Goal: Use online tool/utility

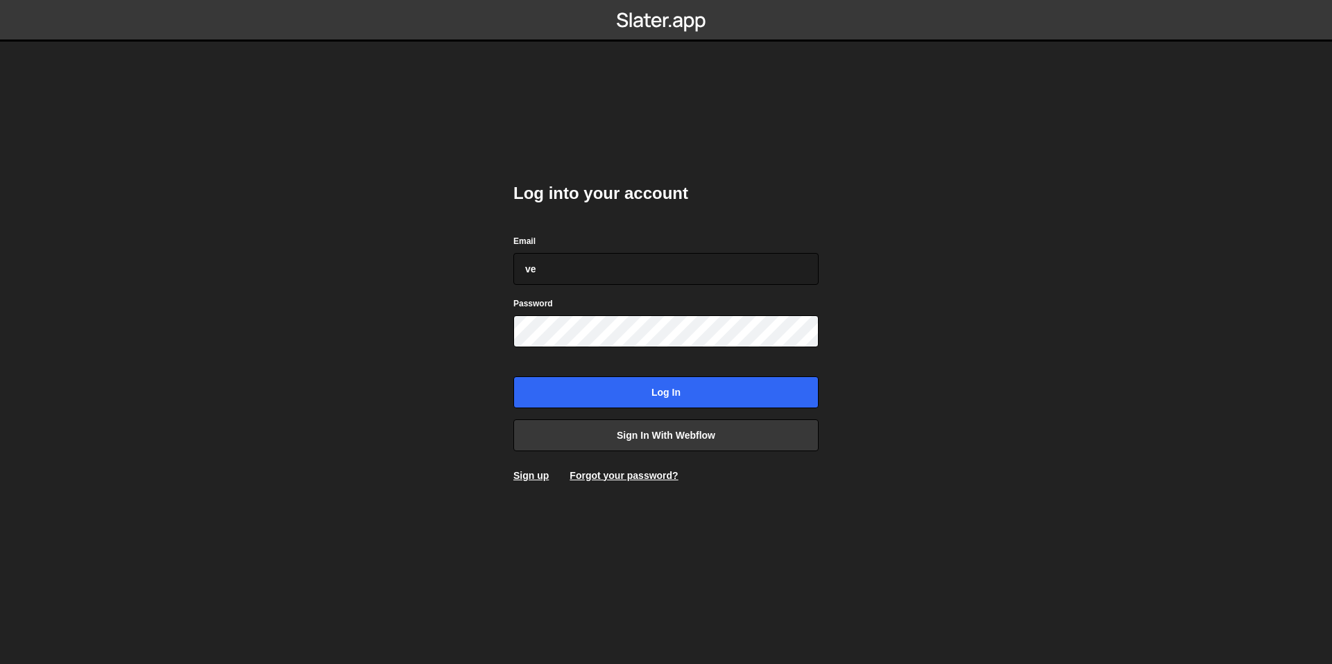
type input "v"
click at [675, 264] on input "bessoneliot@gmail;com" at bounding box center [665, 269] width 305 height 32
type input "bessoneliot@gmail.com"
click at [513, 377] on input "Log in" at bounding box center [665, 393] width 305 height 32
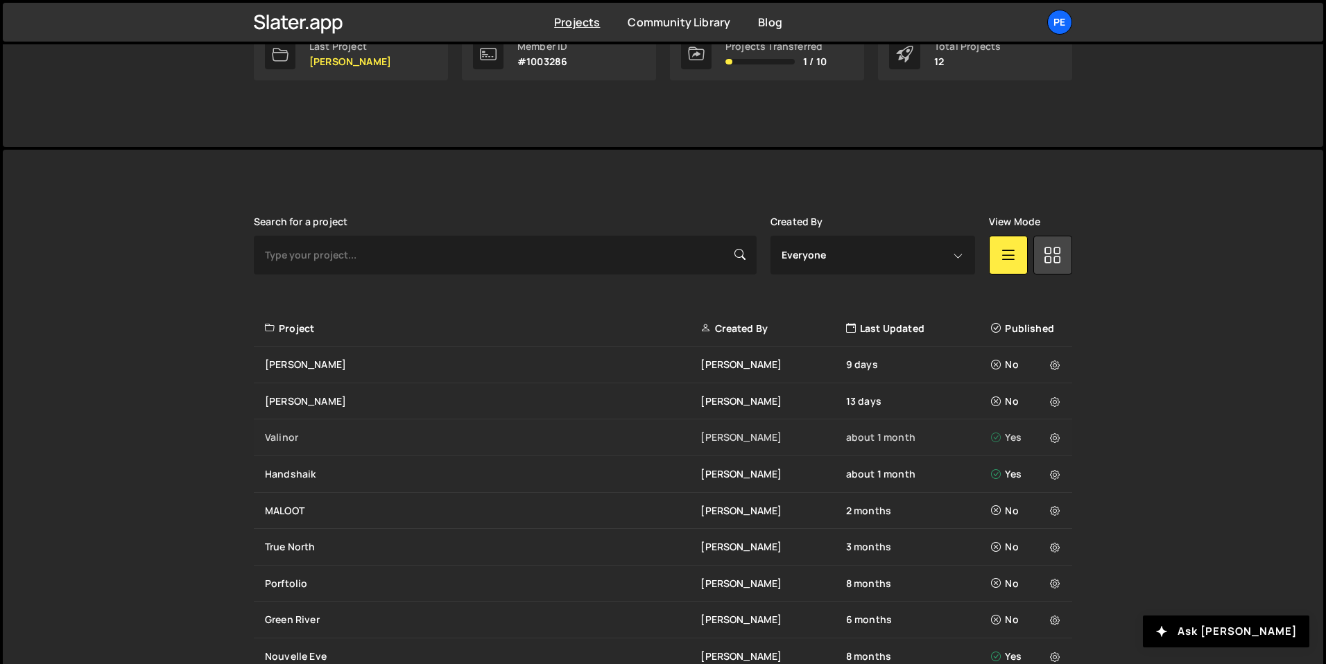
scroll to position [264, 0]
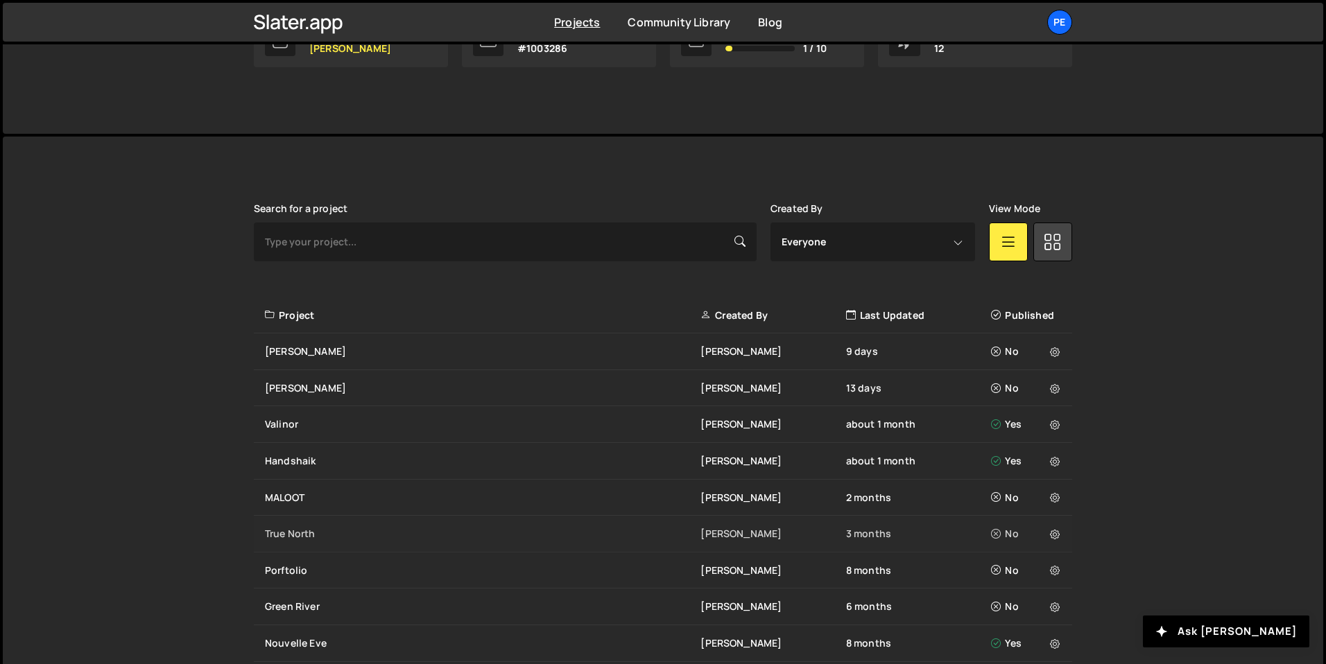
click at [298, 533] on div "True North" at bounding box center [483, 534] width 436 height 14
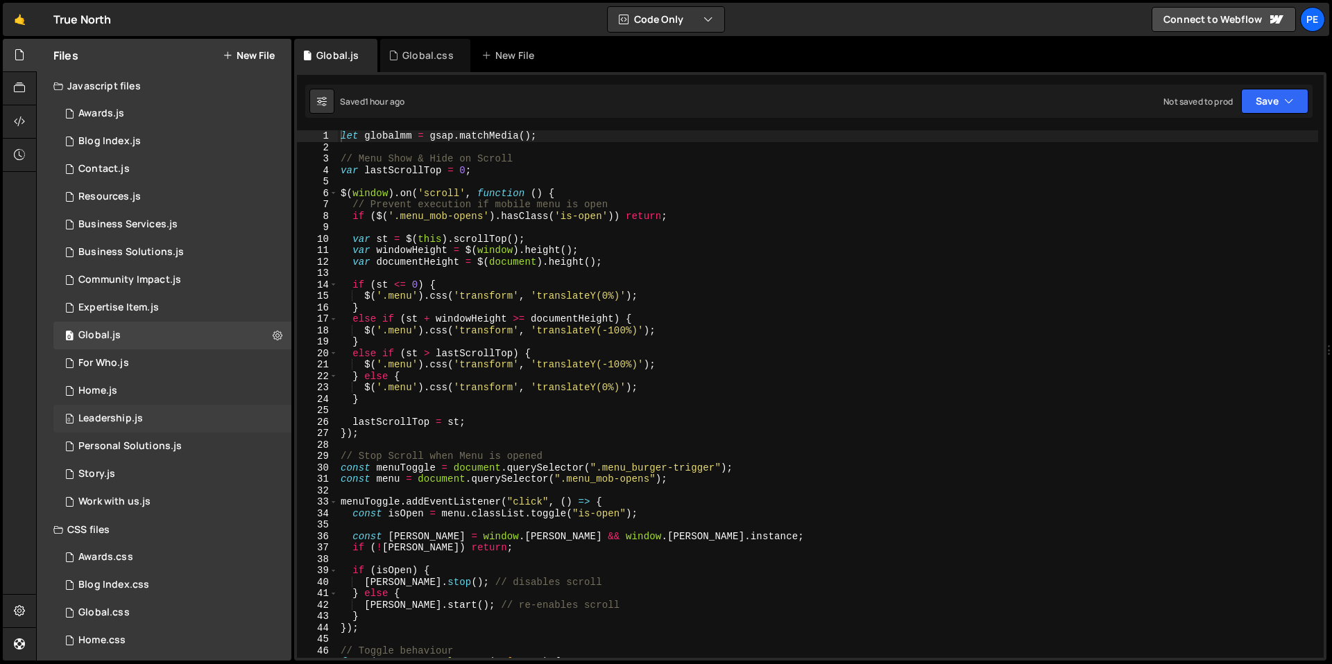
scroll to position [91, 0]
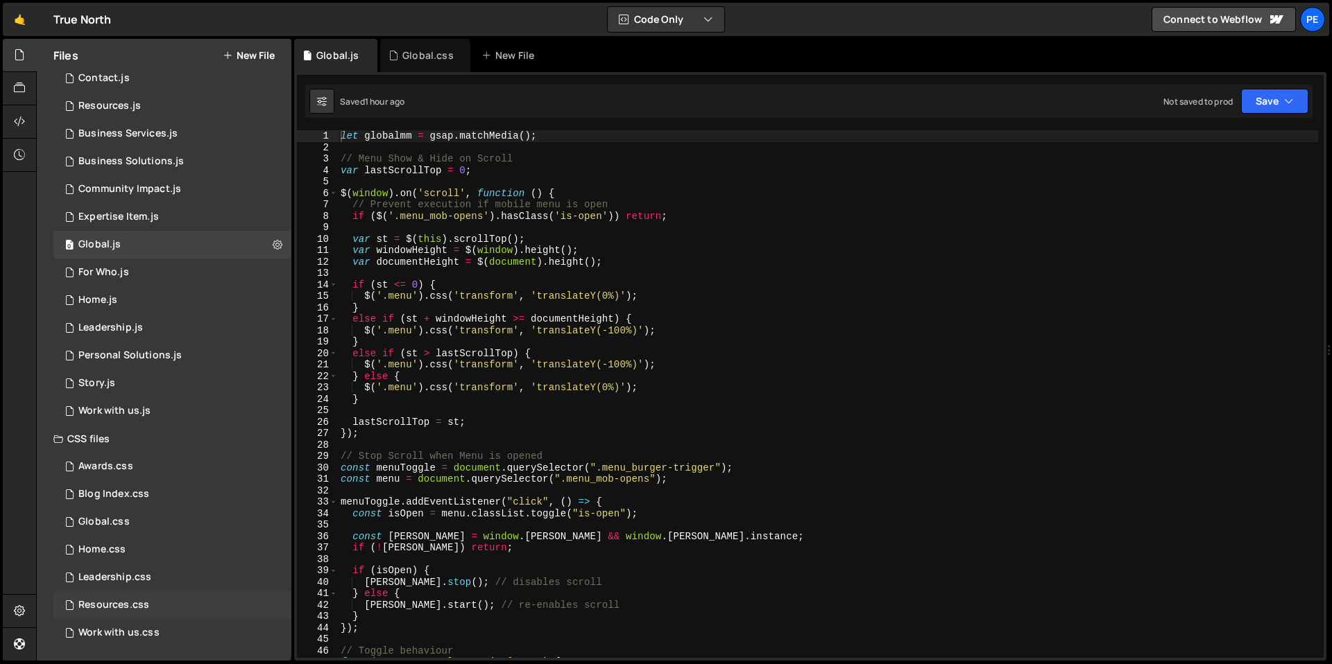
click at [106, 614] on div "Resources.css 0" at bounding box center [172, 606] width 238 height 28
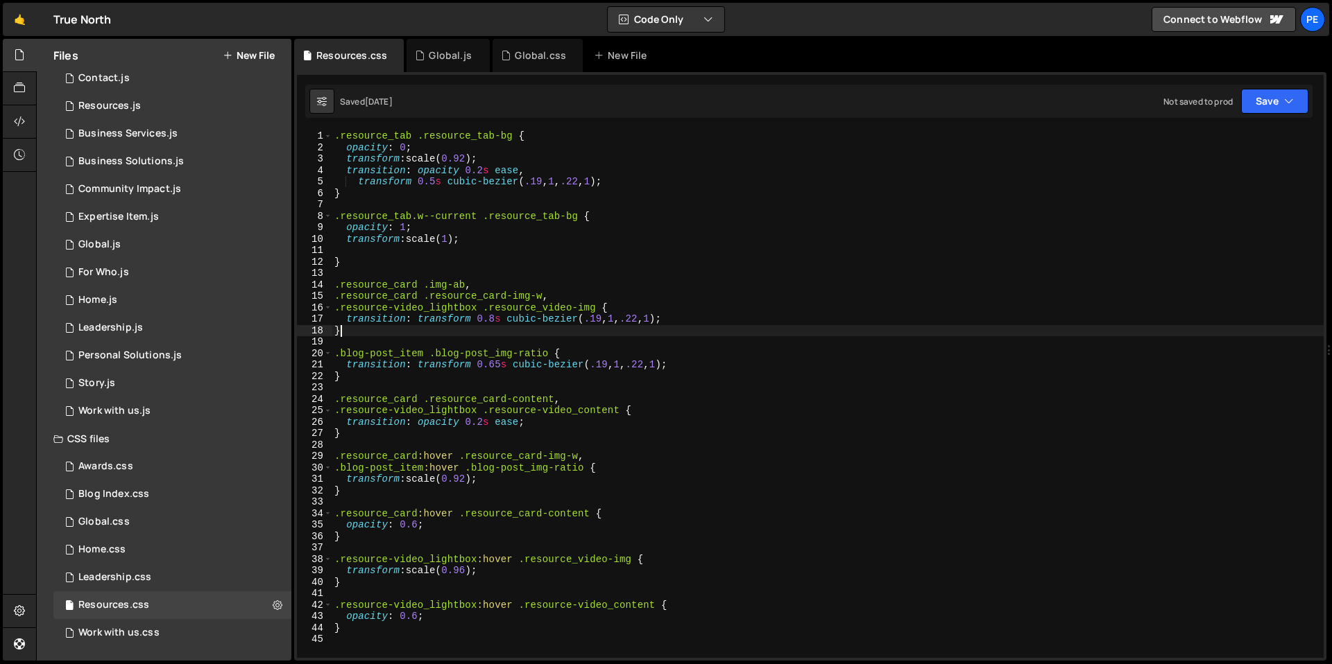
click at [357, 336] on div ".resource_tab .resource_tab-bg { opacity : 0 ; transform : scale( 0.92 ) ; tran…" at bounding box center [828, 405] width 992 height 551
click at [354, 367] on div ".resource_tab .resource_tab-bg { opacity : 0 ; transform : scale( 0.92 ) ; tran…" at bounding box center [828, 405] width 992 height 551
click at [350, 377] on div ".resource_tab .resource_tab-bg { opacity : 0 ; transform : scale( 0.92 ) ; tran…" at bounding box center [828, 405] width 992 height 551
type textarea "}"
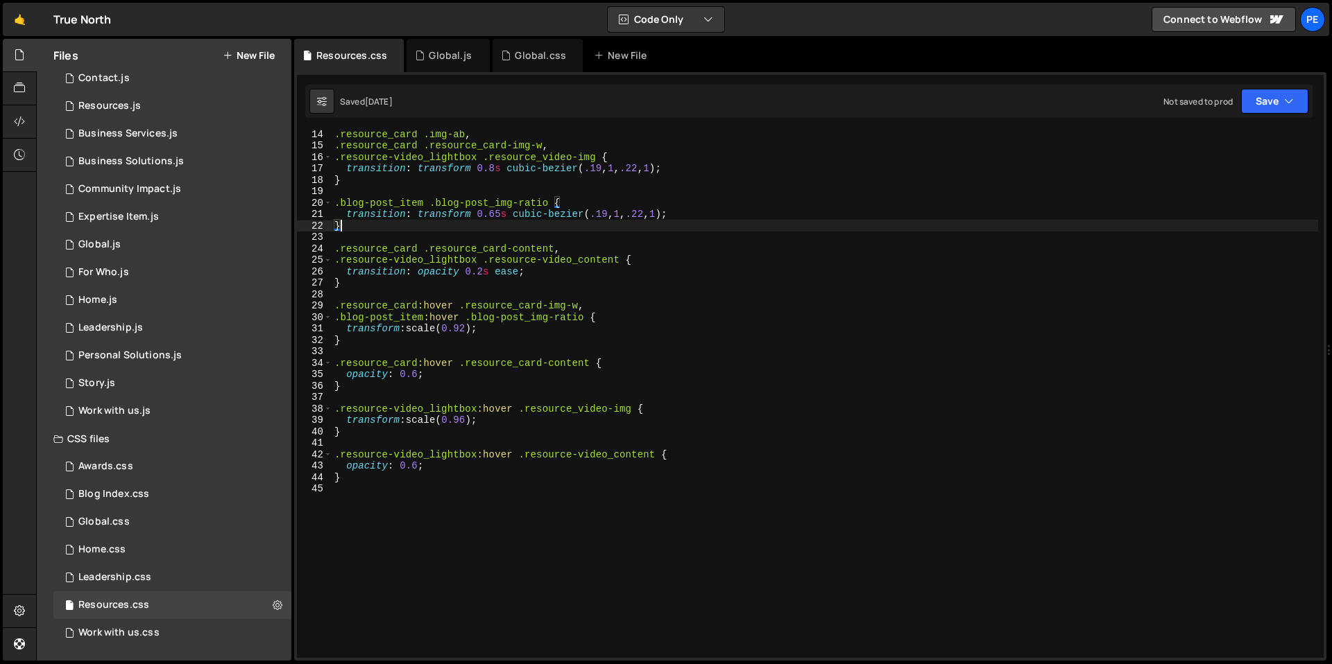
scroll to position [227, 0]
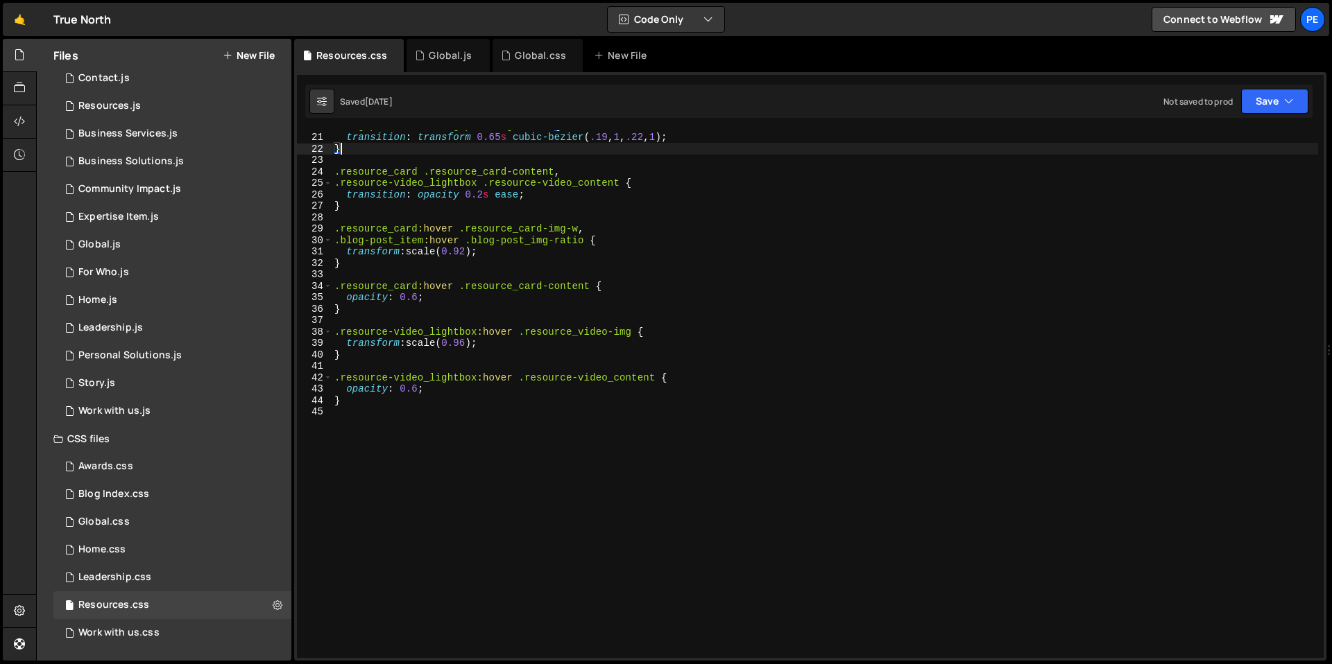
click at [361, 405] on div ".blog-post_item .blog-post_img-ratio { transition : transform 0.65 s cubic-bezi…" at bounding box center [825, 395] width 986 height 551
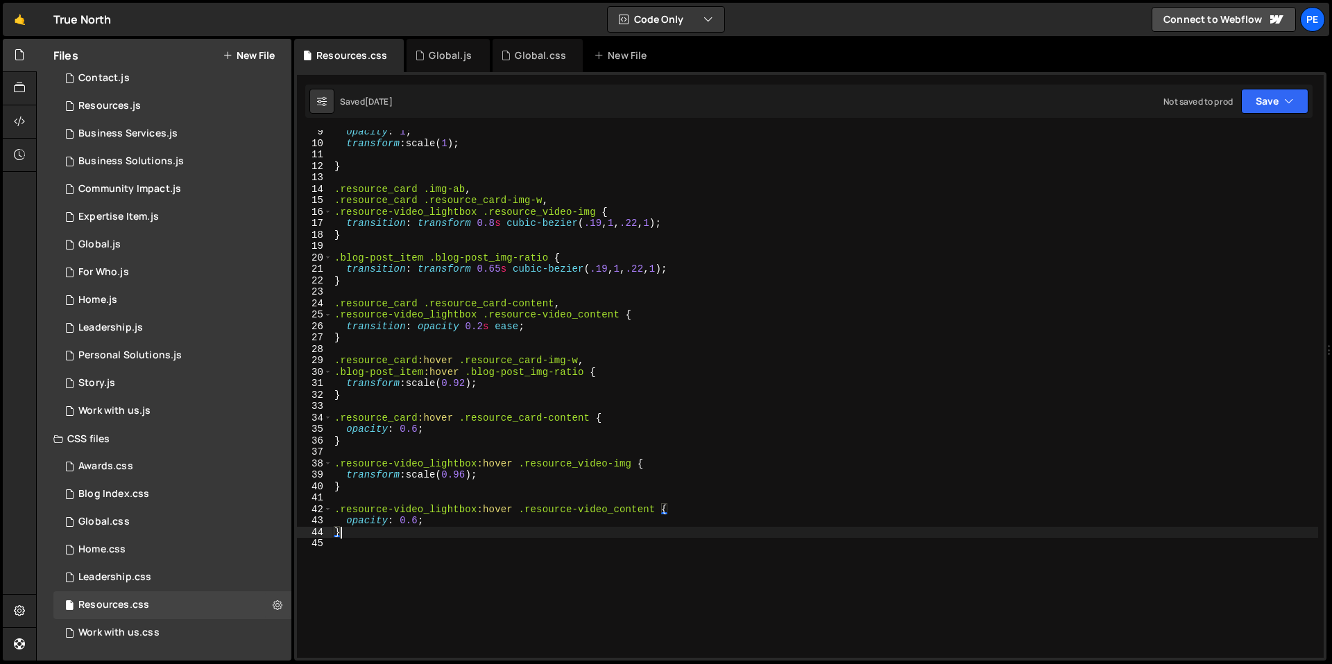
scroll to position [96, 0]
click at [360, 246] on div "opacity : 1 ; transform : scale( 1 ) ; } .resource_card .img-ab , .resource_car…" at bounding box center [825, 401] width 986 height 551
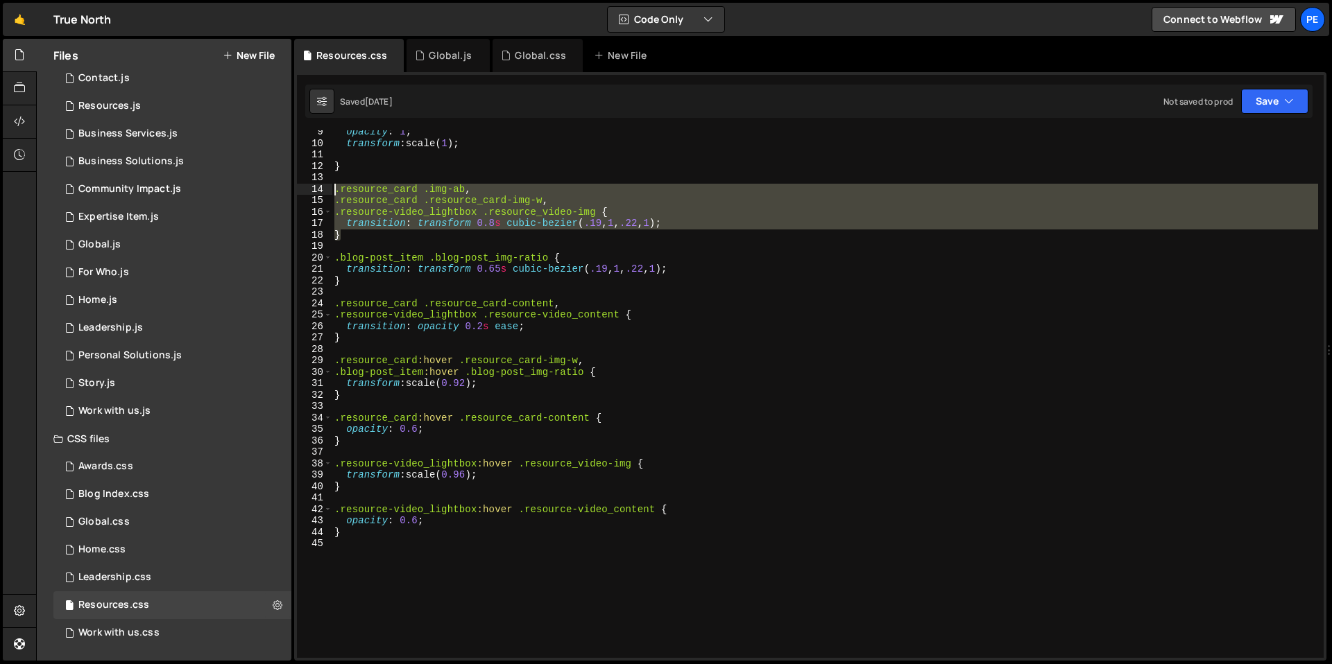
drag, startPoint x: 347, startPoint y: 239, endPoint x: 328, endPoint y: 191, distance: 51.4
click at [328, 191] on div "9 10 11 12 13 14 15 16 17 18 19 20 21 22 23 24 25 26 27 28 29 30 31 32 33 34 35…" at bounding box center [810, 394] width 1026 height 528
type textarea ".resource_card .img-ab, .resource_card .resource_card-img-w,"
click at [419, 293] on div "opacity : 1 ; transform : scale( 1 ) ; } .resource_card .img-ab , .resource_car…" at bounding box center [825, 401] width 986 height 551
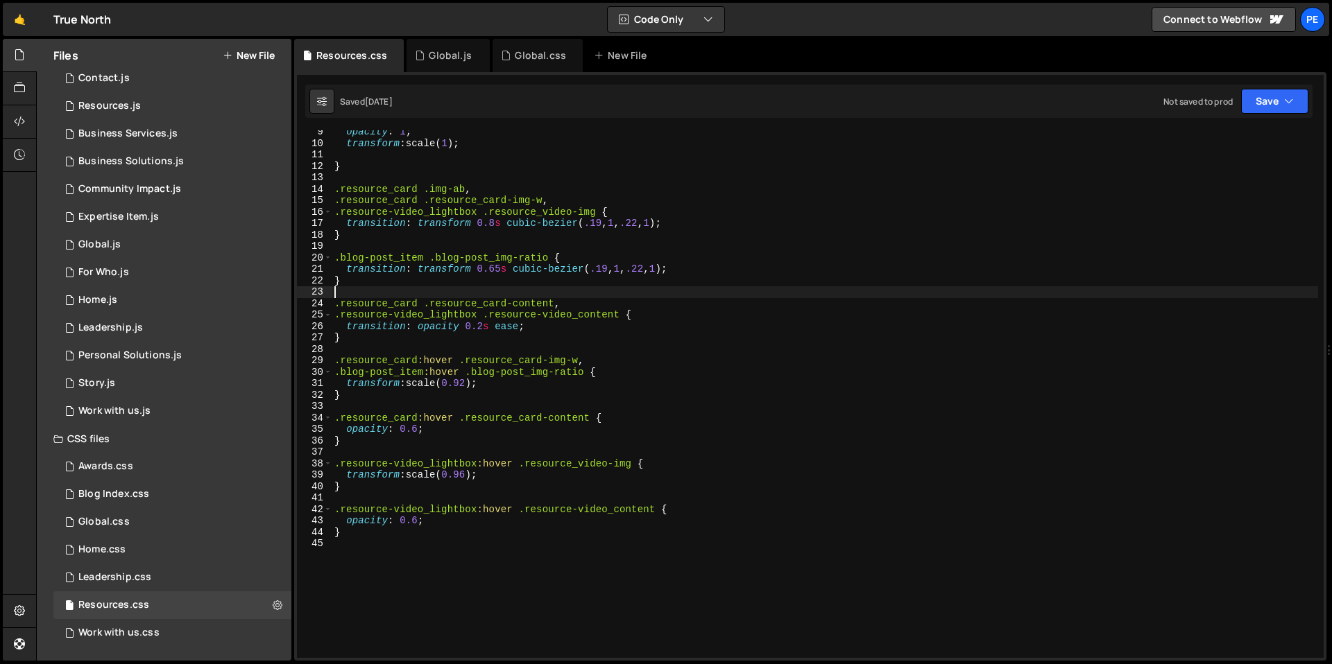
click at [376, 285] on div "opacity : 1 ; transform : scale( 1 ) ; } .resource_card .img-ab , .resource_car…" at bounding box center [825, 401] width 986 height 551
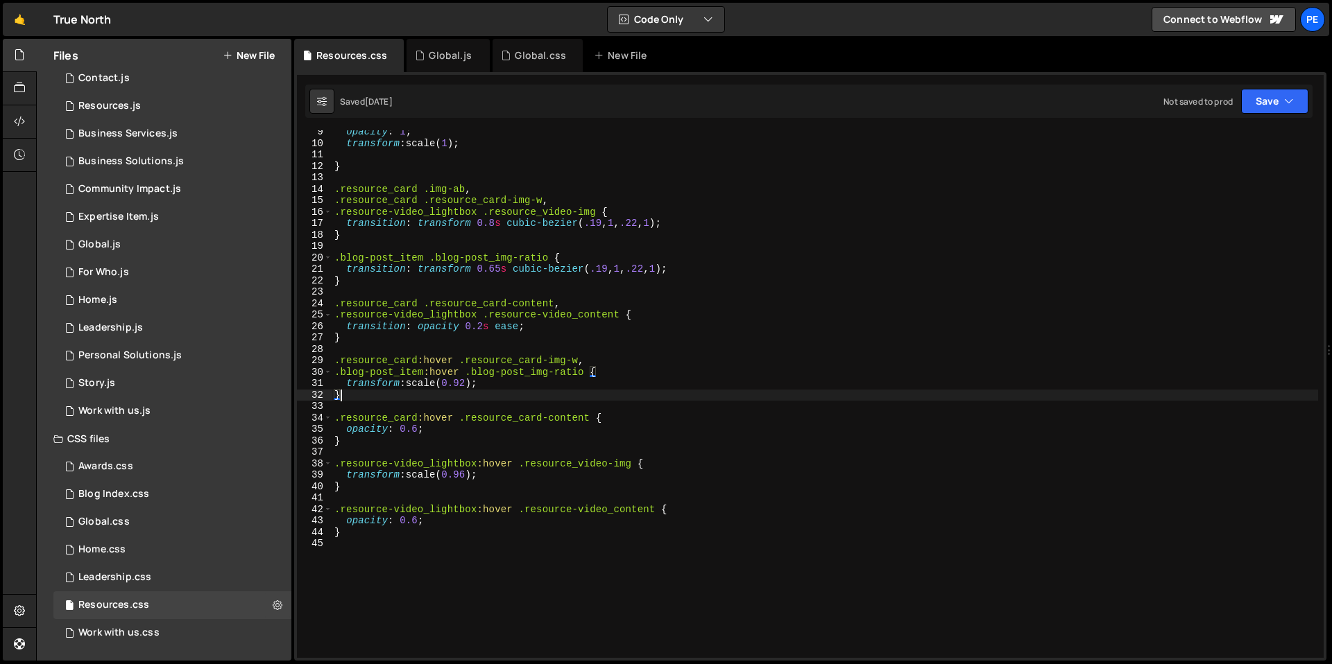
click at [350, 396] on div "opacity : 1 ; transform : scale( 1 ) ; } .resource_card .img-ab , .resource_car…" at bounding box center [825, 401] width 986 height 551
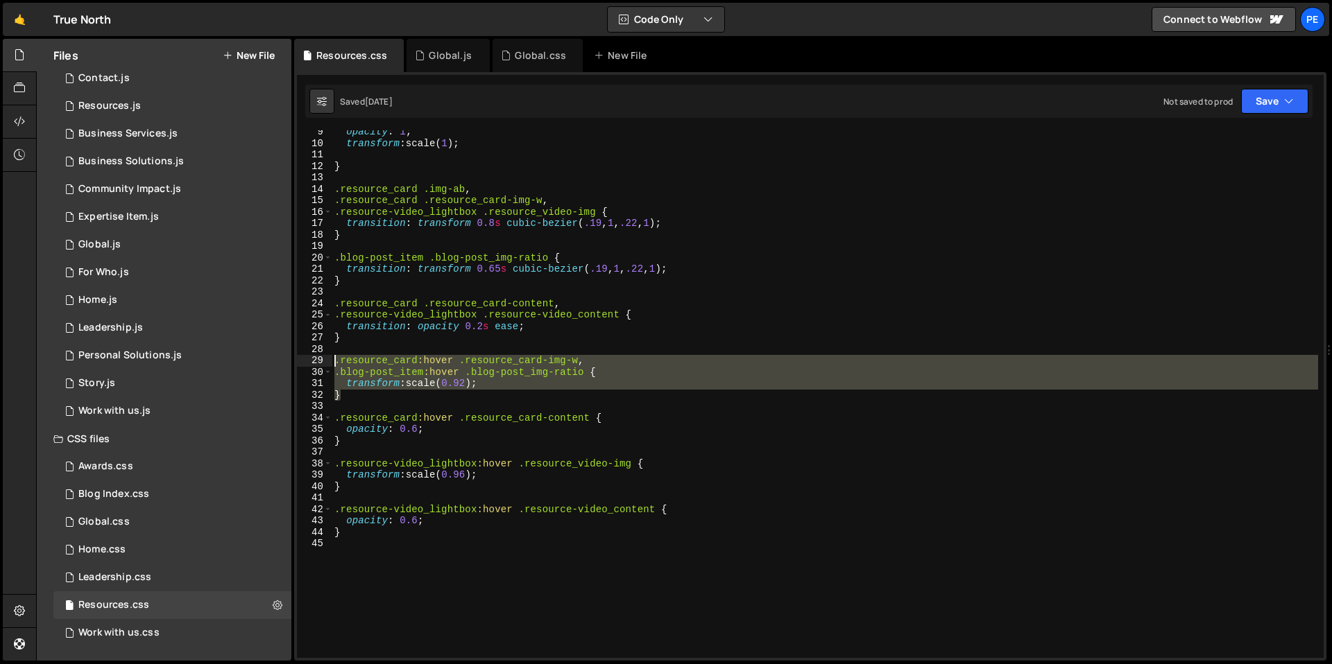
drag, startPoint x: 347, startPoint y: 393, endPoint x: 334, endPoint y: 365, distance: 31.3
click at [334, 365] on div "opacity : 1 ; transform : scale( 1 ) ; } .resource_card .img-ab , .resource_car…" at bounding box center [825, 401] width 986 height 551
click at [483, 388] on div "opacity : 1 ; transform : scale( 1 ) ; } .resource_card .img-ab , .resource_car…" at bounding box center [825, 394] width 986 height 528
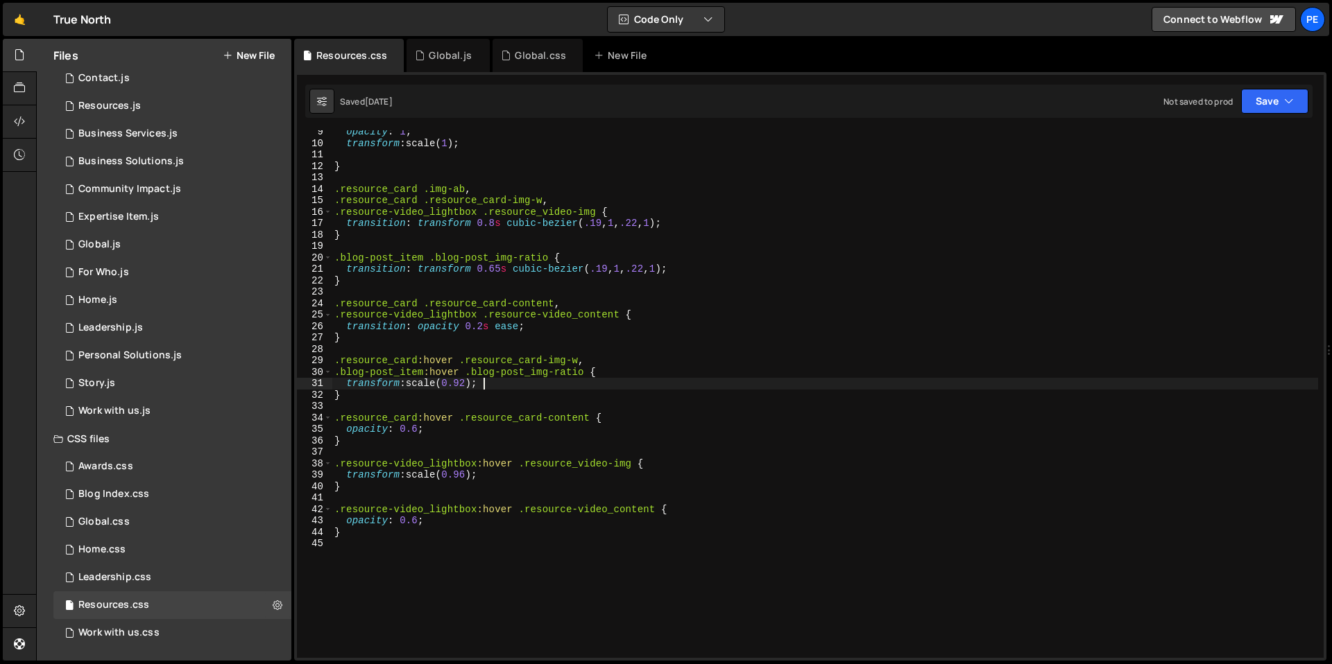
click at [483, 388] on div "opacity : 1 ; transform : scale( 1 ) ; } .resource_card .img-ab , .resource_car…" at bounding box center [825, 401] width 986 height 551
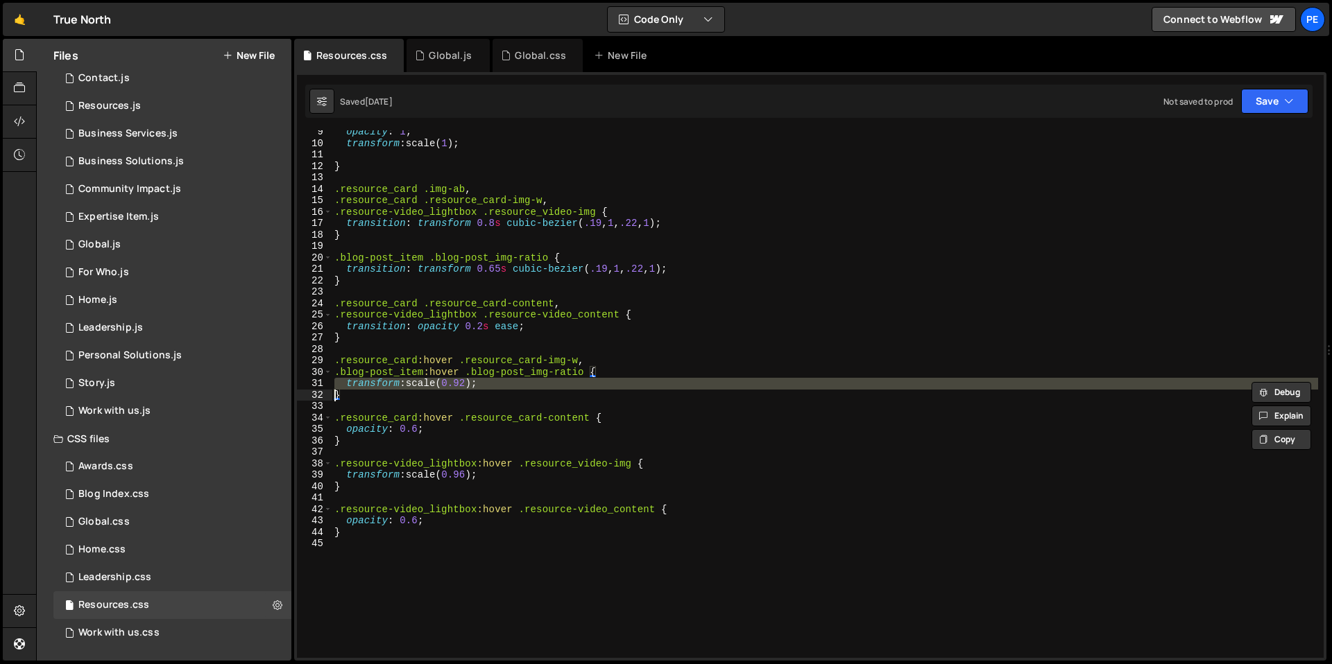
click at [483, 388] on div "opacity : 1 ; transform : scale( 1 ) ; } .resource_card .img-ab , .resource_car…" at bounding box center [825, 401] width 986 height 551
click at [496, 476] on div "opacity : 1 ; transform : scale( 1 ) ; } .resource_card .img-ab , .resource_car…" at bounding box center [825, 401] width 986 height 551
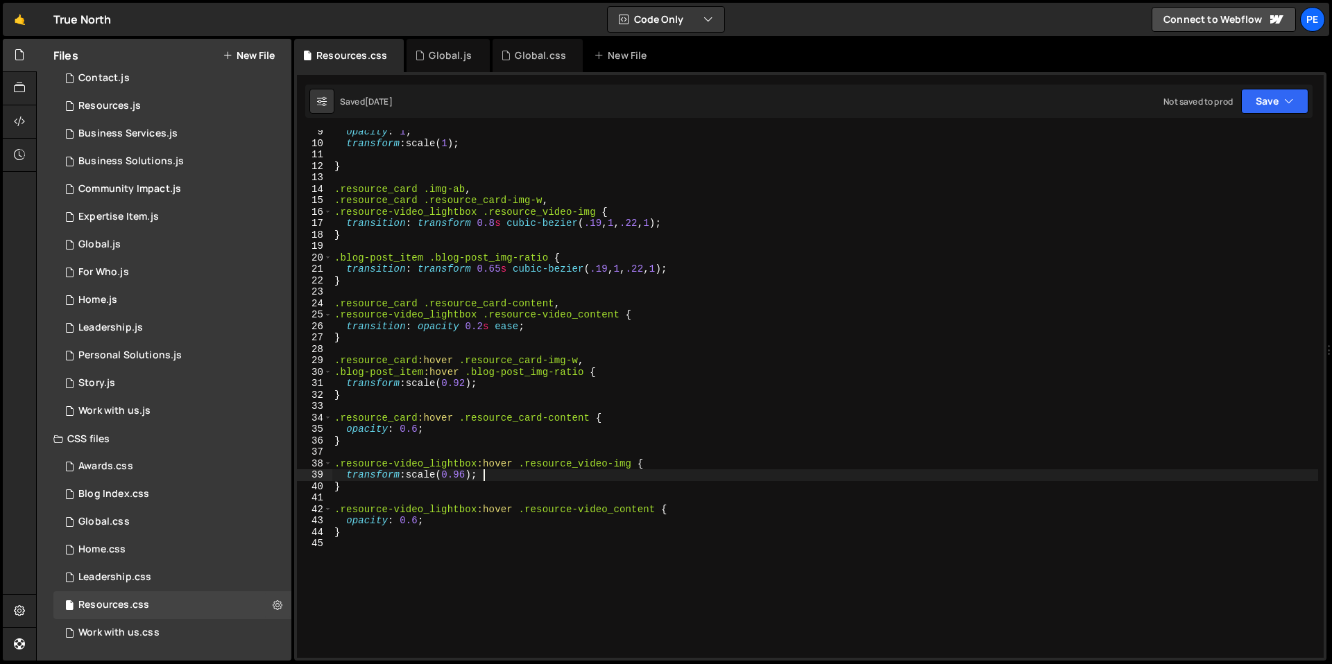
click at [496, 476] on div "opacity : 1 ; transform : scale( 1 ) ; } .resource_card .img-ab , .resource_car…" at bounding box center [825, 401] width 986 height 551
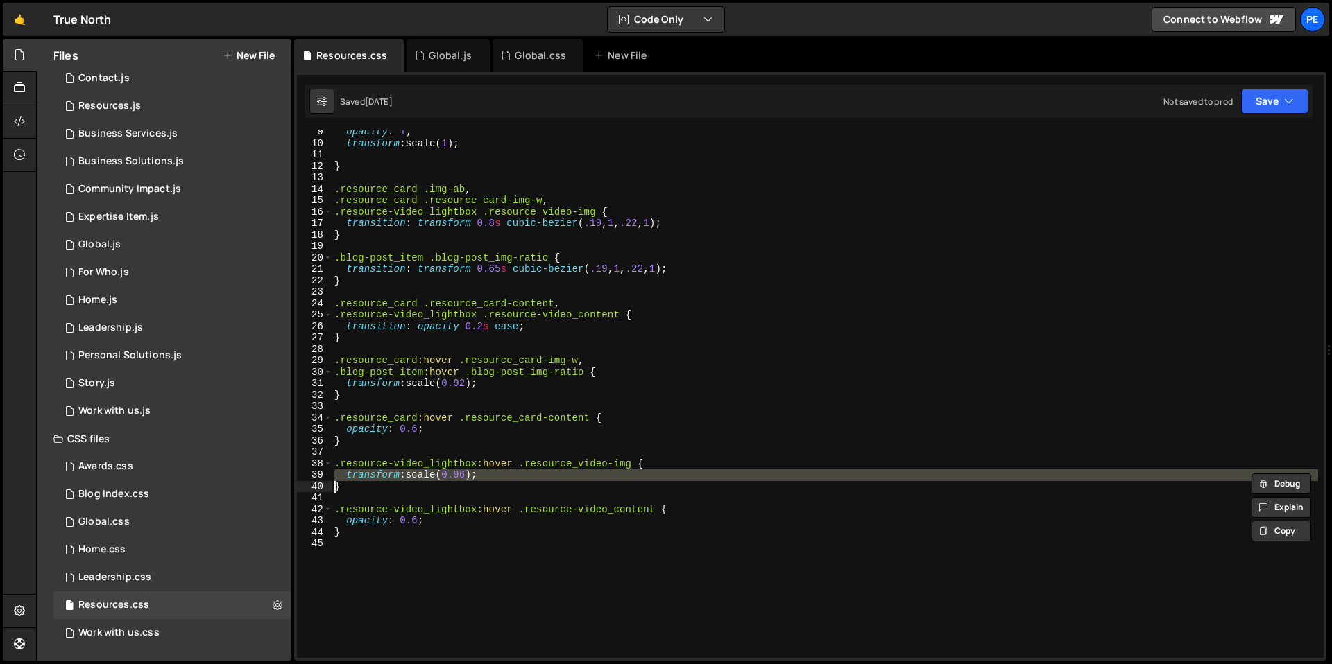
click at [496, 476] on div "opacity : 1 ; transform : scale( 1 ) ; } .resource_card .img-ab , .resource_car…" at bounding box center [825, 401] width 986 height 551
type textarea "transform: scale(0.96); }"
